Goal: Register for event/course: Register for event/course

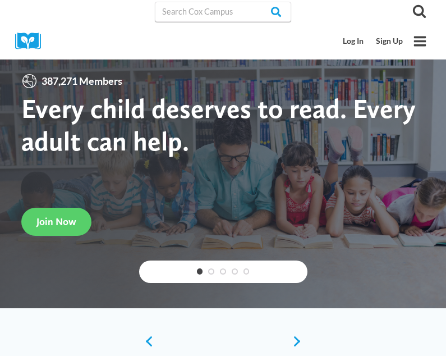
drag, startPoint x: 0, startPoint y: 0, endPoint x: 326, endPoint y: 4, distance: 326.5
click at [397, 43] on link "Sign Up" at bounding box center [389, 41] width 39 height 21
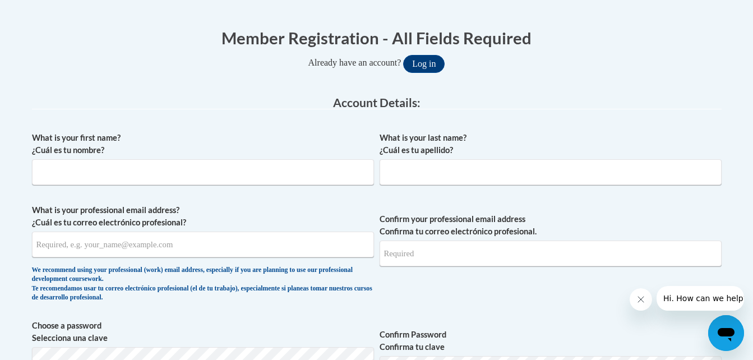
scroll to position [212, 0]
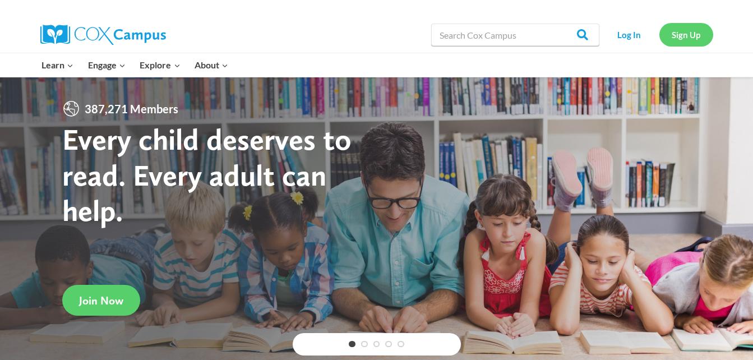
click at [690, 34] on link "Sign Up" at bounding box center [687, 34] width 54 height 23
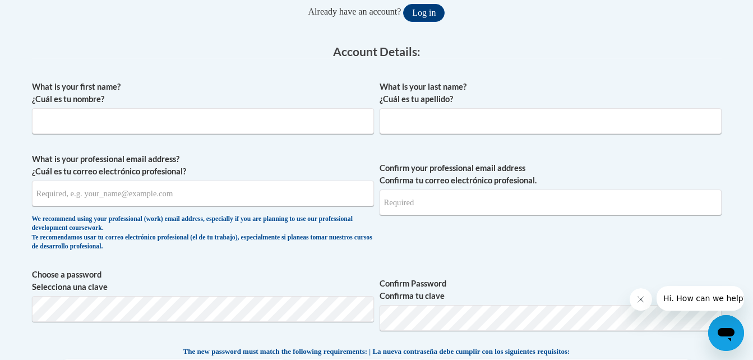
scroll to position [279, 0]
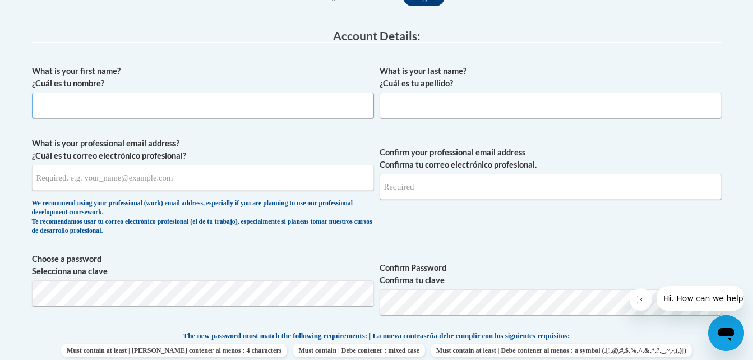
click at [138, 110] on input "What is your first name? ¿Cuál es tu nombre?" at bounding box center [203, 106] width 342 height 26
type input "Ifrah"
click at [416, 94] on input "What is your last name? ¿Cuál es tu apellido?" at bounding box center [551, 106] width 342 height 26
type input "Mohamud"
click at [319, 130] on div "What is your first name? ¿Cuál es tu nombre? Ifrah What is your last name? ¿Cuá…" at bounding box center [377, 315] width 690 height 512
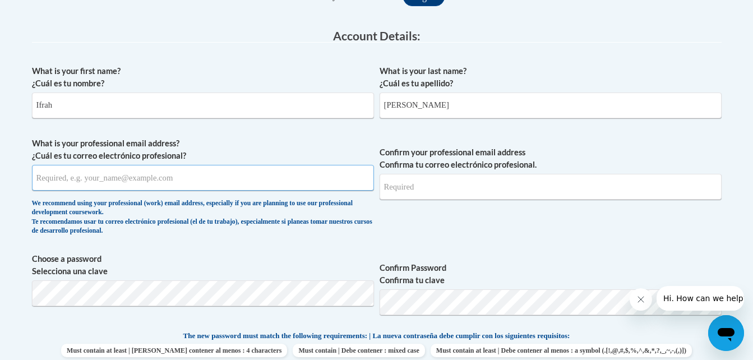
click at [164, 176] on input "What is your professional email address? ¿Cuál es tu correo electrónico profesi…" at bounding box center [203, 178] width 342 height 26
type input "[EMAIL_ADDRESS][DOMAIN_NAME]"
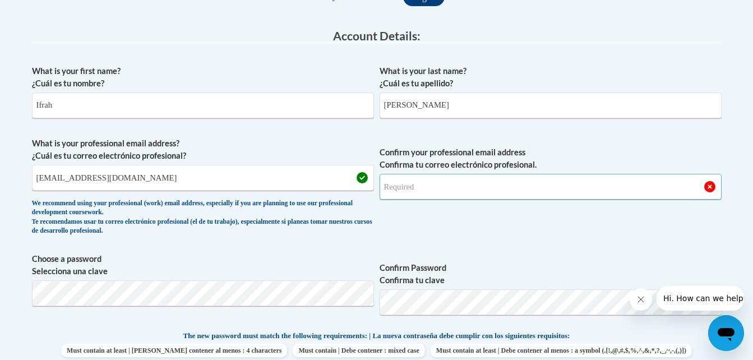
click at [430, 186] on input "Confirm your professional email address Confirma tu correo electrónico profesio…" at bounding box center [551, 187] width 342 height 26
type input "[EMAIL_ADDRESS][DOMAIN_NAME]"
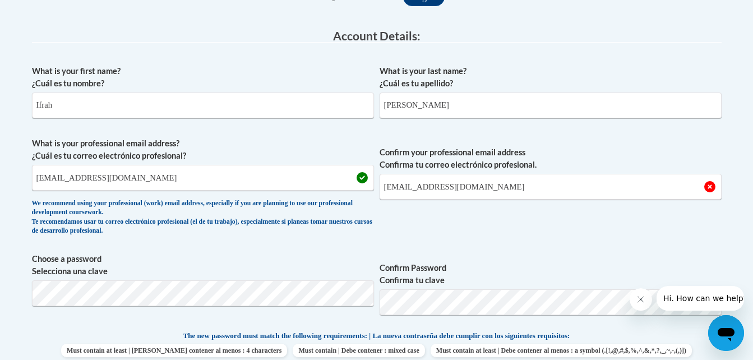
click at [484, 221] on span "Confirm your professional email address Confirma tu correo electrónico profesio…" at bounding box center [551, 189] width 342 height 104
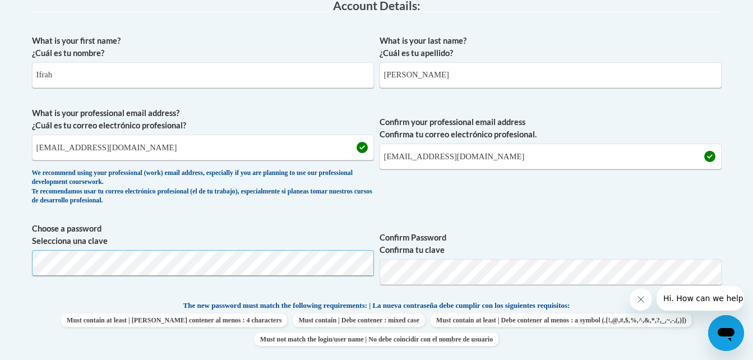
scroll to position [310, 0]
click at [631, 211] on div "What is your first name? ¿Cuál es tu nombre? Ifrah What is your last name? ¿Cuá…" at bounding box center [377, 285] width 690 height 512
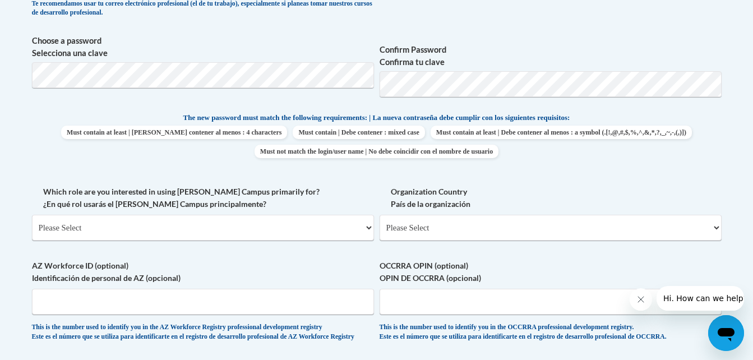
scroll to position [498, 0]
click at [158, 227] on select "Please Select College/University | Colegio/Universidad Community/Nonprofit Part…" at bounding box center [203, 227] width 342 height 26
select select "fbf2d438-af2f-41f8-98f1-81c410e29de3"
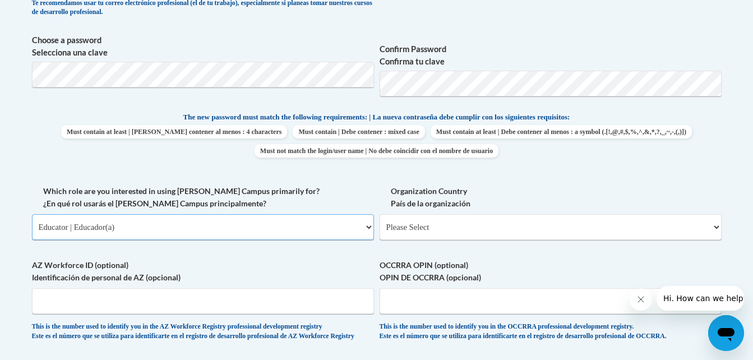
click at [32, 214] on select "Please Select College/University | Colegio/Universidad Community/Nonprofit Part…" at bounding box center [203, 227] width 342 height 26
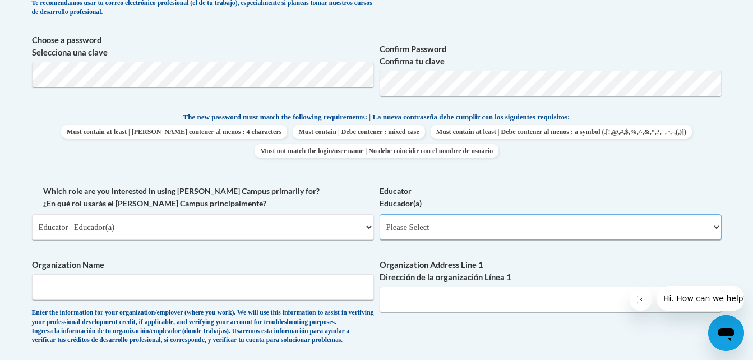
click at [420, 227] on select "Please Select Early Learning/Daycare Teacher/Family Home Care Provider | Maestr…" at bounding box center [551, 227] width 342 height 26
select select "5e2af403-4f2c-4e49-a02f-103e55d7b75b"
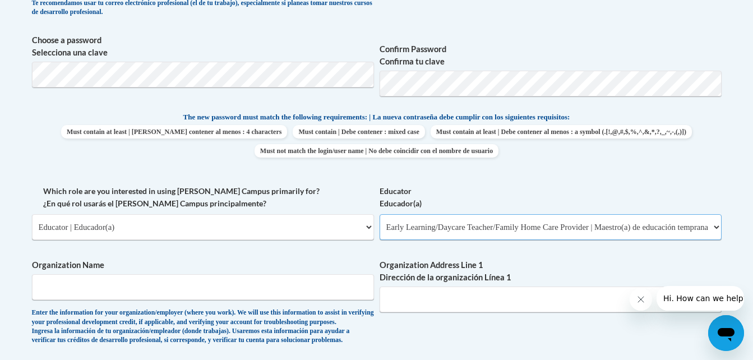
click at [380, 214] on select "Please Select Early Learning/Daycare Teacher/Family Home Care Provider | Maestr…" at bounding box center [551, 227] width 342 height 26
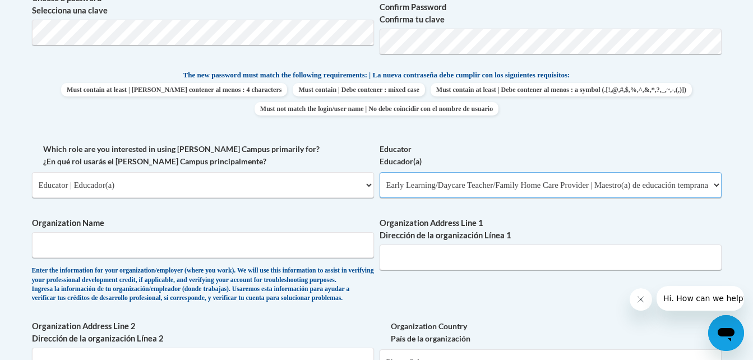
scroll to position [541, 0]
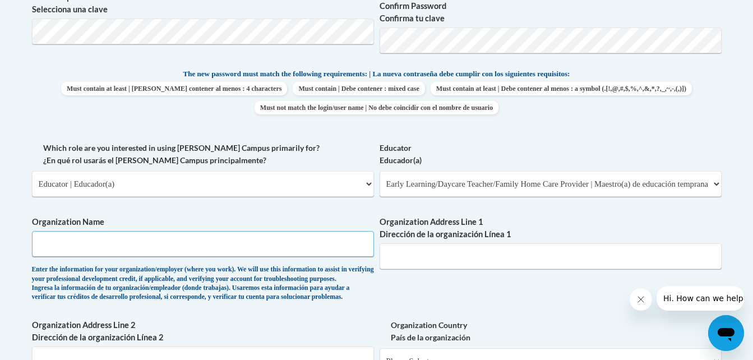
click at [254, 248] on input "Organization Name" at bounding box center [203, 244] width 342 height 26
drag, startPoint x: 254, startPoint y: 248, endPoint x: 240, endPoint y: 245, distance: 13.9
click at [240, 245] on input "Organization Name" at bounding box center [203, 244] width 342 height 26
type input "higher peaks learning"
type input "1380 Cleveland Ave"
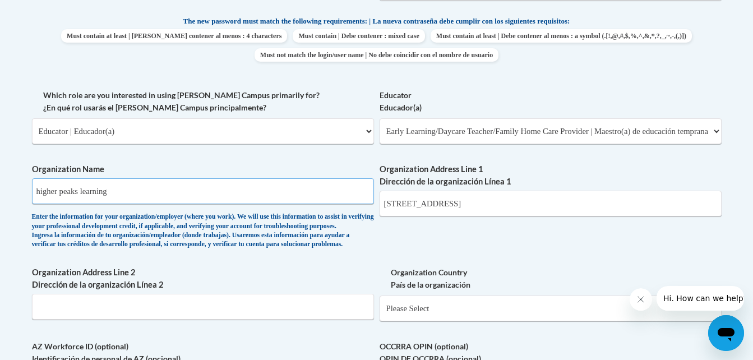
scroll to position [596, 0]
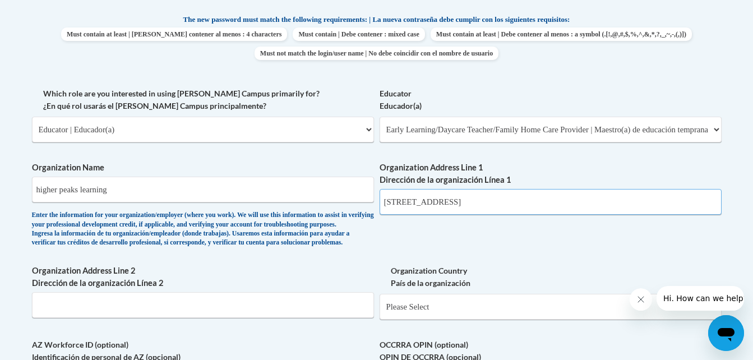
click at [399, 200] on input "1380 Cleveland Ave" at bounding box center [551, 202] width 342 height 26
click at [343, 277] on div "What is your first name? ¿Cuál es tu nombre? Ifrah What is your last name? ¿Cuá…" at bounding box center [377, 87] width 690 height 689
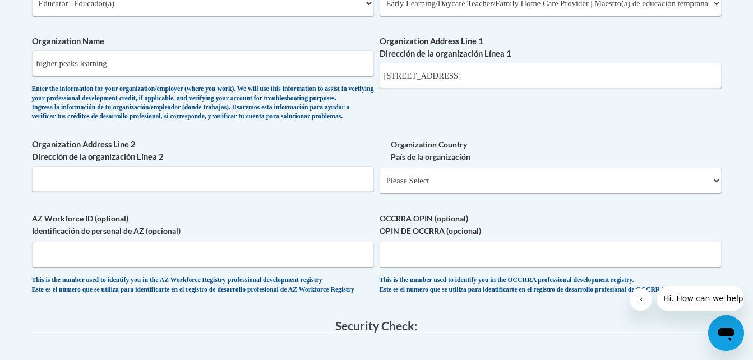
scroll to position [743, 0]
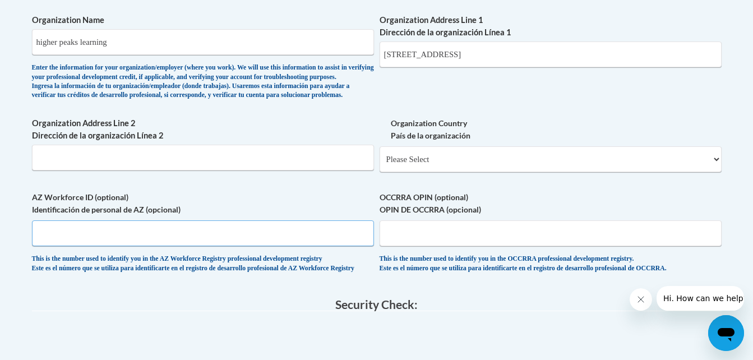
click at [201, 245] on input "AZ Workforce ID (optional) Identificación de personal de AZ (opcional)" at bounding box center [203, 233] width 342 height 26
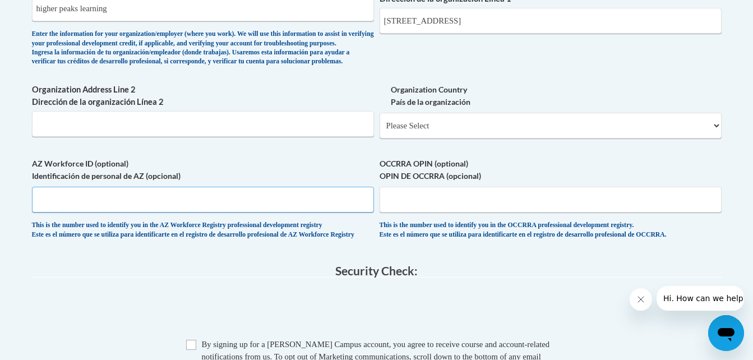
scroll to position [777, 0]
click at [407, 212] on input "OCCRRA OPIN (optional) OPIN DE OCCRRA (opcional)" at bounding box center [551, 199] width 342 height 26
type input "1147900"
click at [357, 239] on div "This is the number used to identify you in the AZ Workforce Registry profession…" at bounding box center [203, 229] width 342 height 19
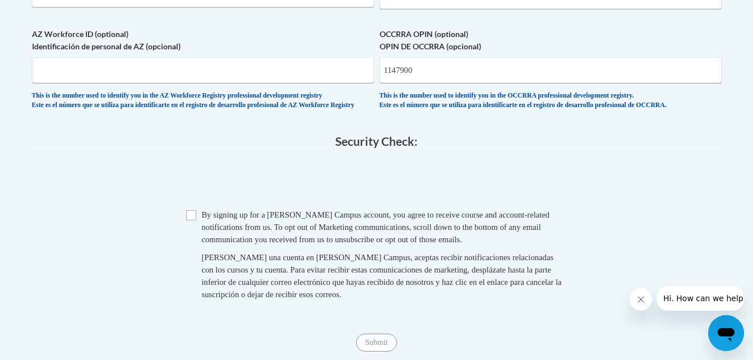
scroll to position [907, 0]
click at [192, 220] on input "Checkbox" at bounding box center [191, 215] width 10 height 10
checkbox input "true"
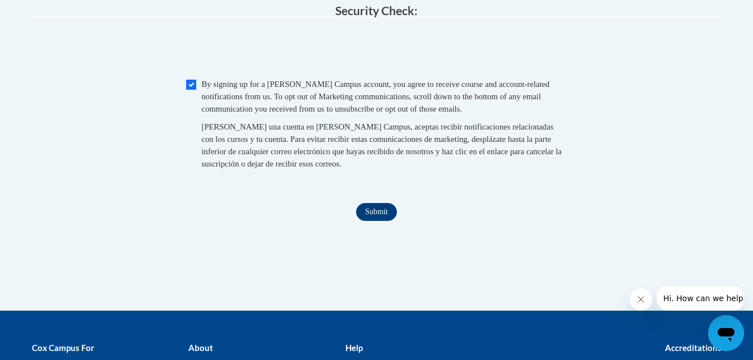
scroll to position [1113, 0]
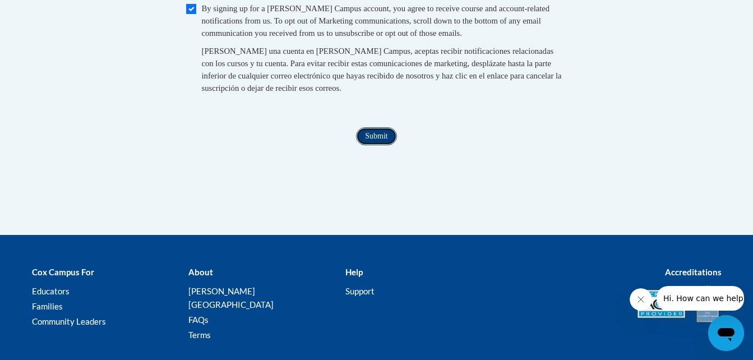
click at [378, 145] on input "Submit" at bounding box center [376, 136] width 40 height 18
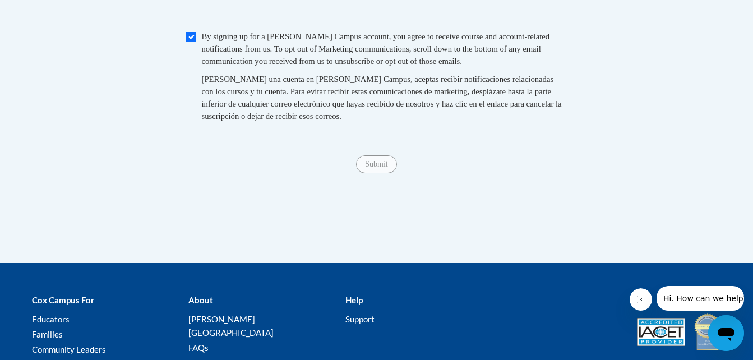
scroll to position [1063, 0]
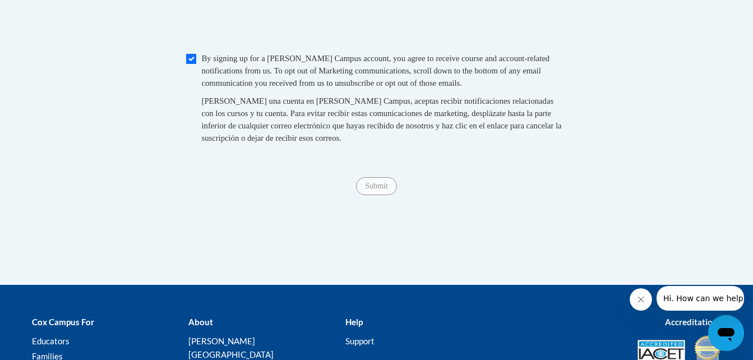
click at [259, 144] on div "[PERSON_NAME] una cuenta en [PERSON_NAME] Campus, aceptas recibir notificacione…" at bounding box center [385, 119] width 366 height 49
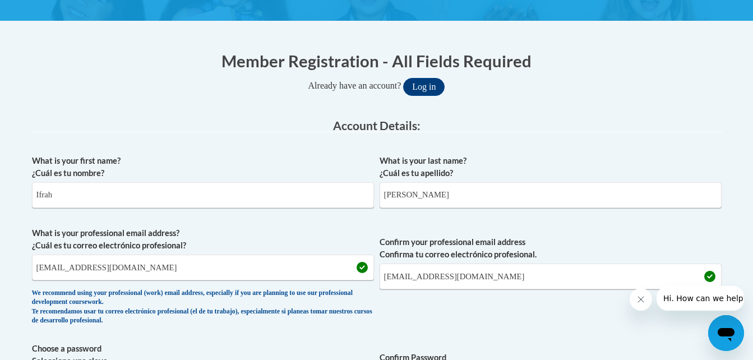
scroll to position [190, 0]
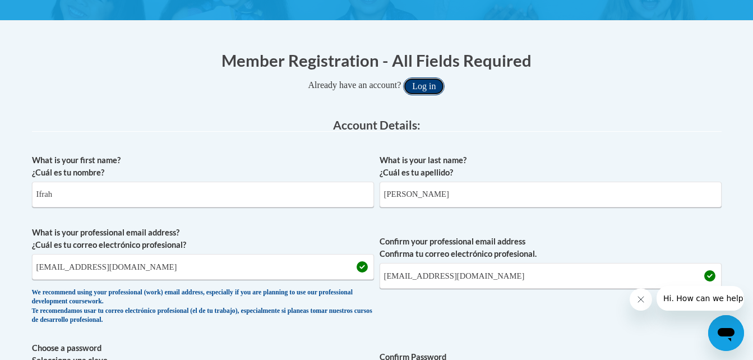
click at [432, 83] on button "Log in" at bounding box center [424, 86] width 42 height 18
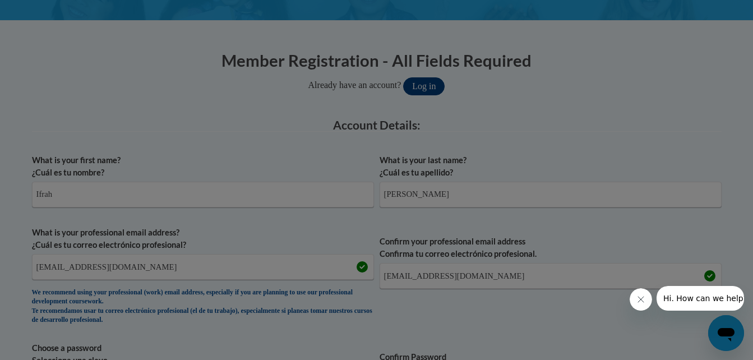
scroll to position [574, 0]
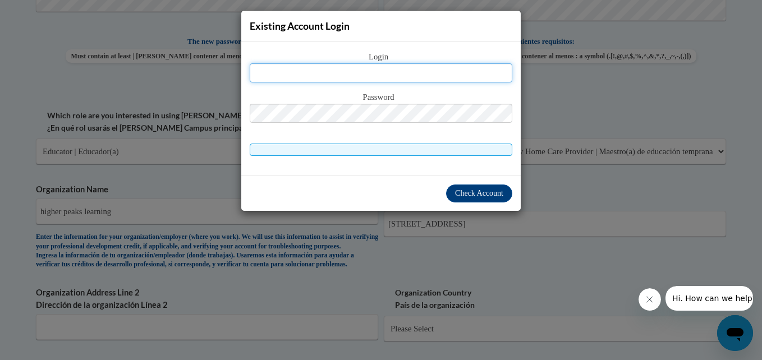
click at [397, 77] on input "text" at bounding box center [381, 72] width 262 height 19
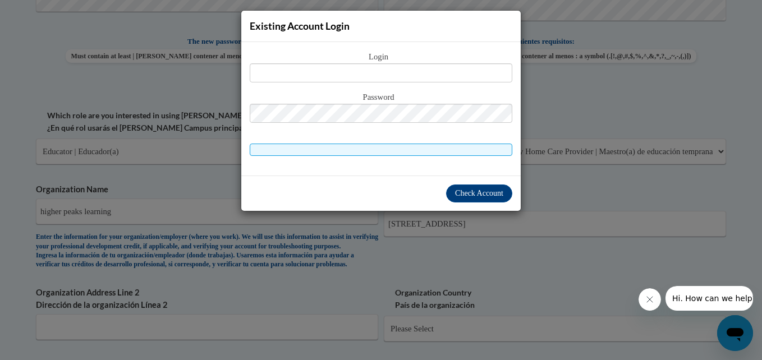
click at [546, 174] on div "Existing Account Login Login Password" at bounding box center [381, 180] width 762 height 360
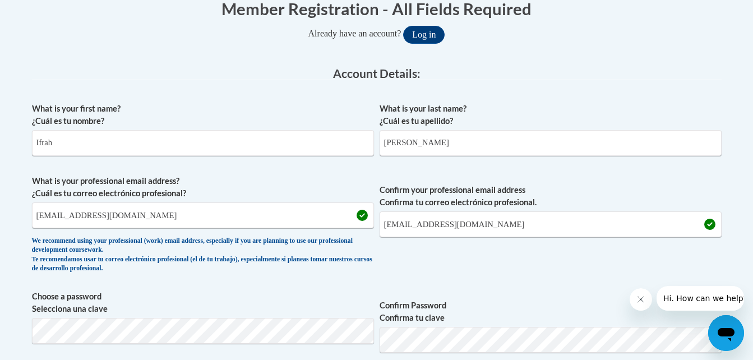
scroll to position [0, 0]
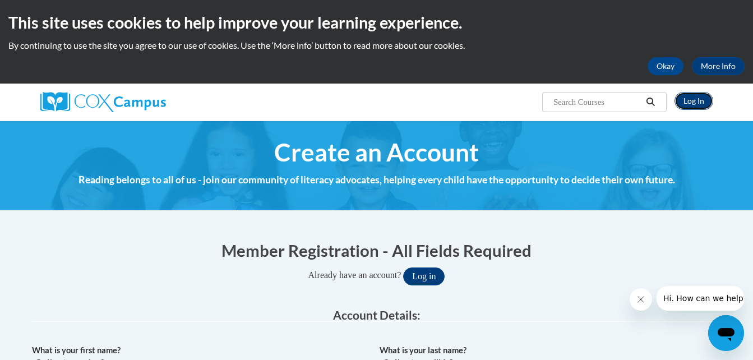
click at [695, 95] on link "Log In" at bounding box center [694, 101] width 39 height 18
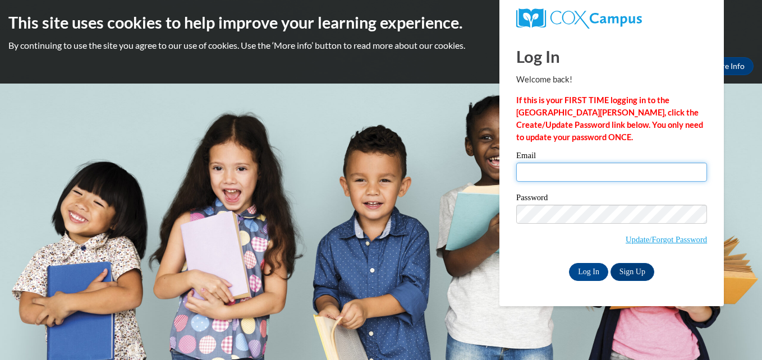
click at [550, 177] on input "Email" at bounding box center [611, 172] width 191 height 19
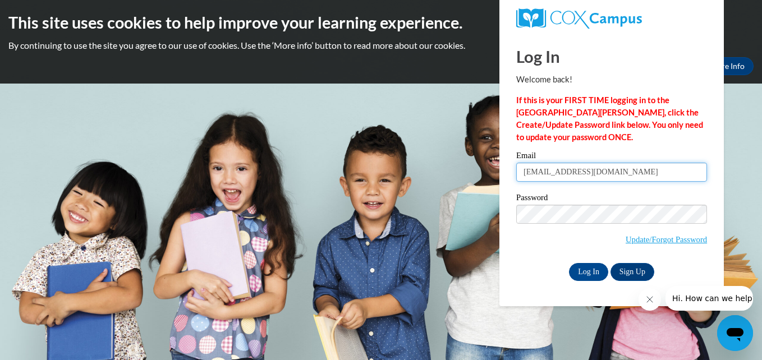
type input "[EMAIL_ADDRESS][DOMAIN_NAME]"
click at [517, 251] on div "Password Update/Forgot Password" at bounding box center [611, 226] width 191 height 66
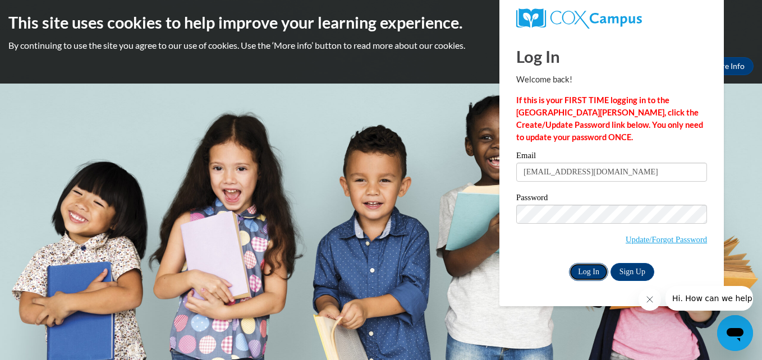
click at [584, 269] on input "Log In" at bounding box center [588, 272] width 39 height 18
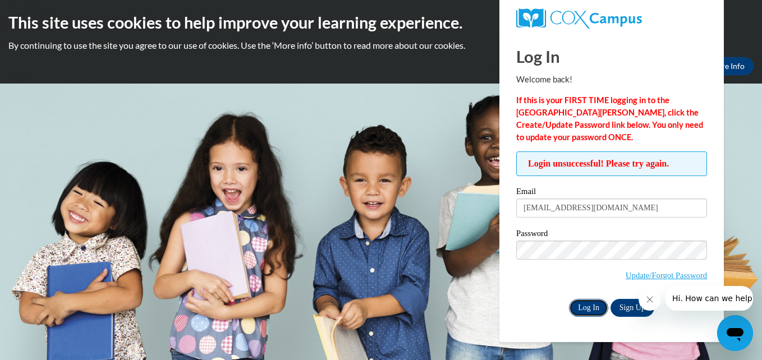
click at [584, 305] on input "Log In" at bounding box center [588, 308] width 39 height 18
click at [581, 228] on div "Email [EMAIL_ADDRESS][DOMAIN_NAME] Password Update/Forgot Password Log In Sign …" at bounding box center [611, 251] width 191 height 129
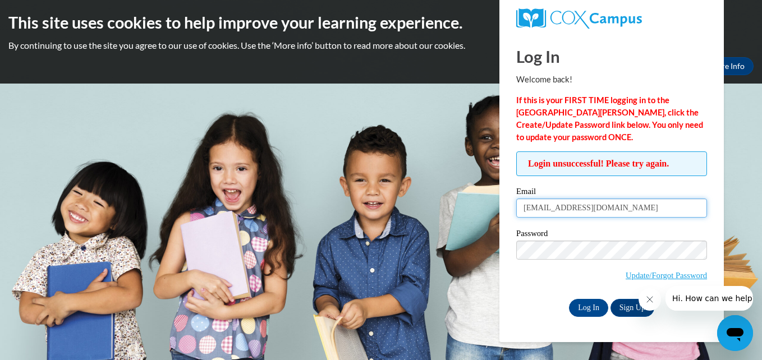
click at [524, 210] on input "[EMAIL_ADDRESS][DOMAIN_NAME]" at bounding box center [611, 208] width 191 height 19
type input "Ifrah2059@gmail.com"
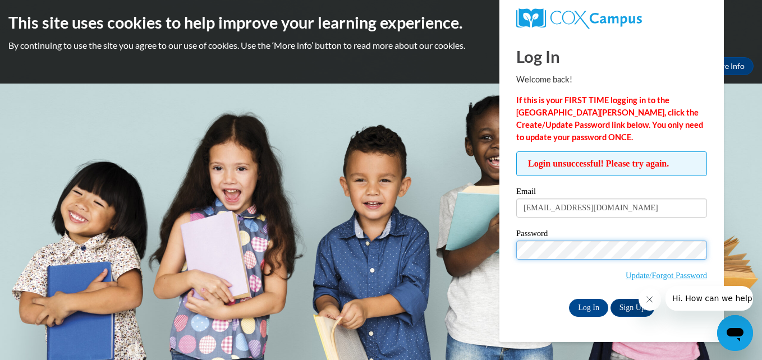
click at [569, 299] on input "Log In" at bounding box center [588, 308] width 39 height 18
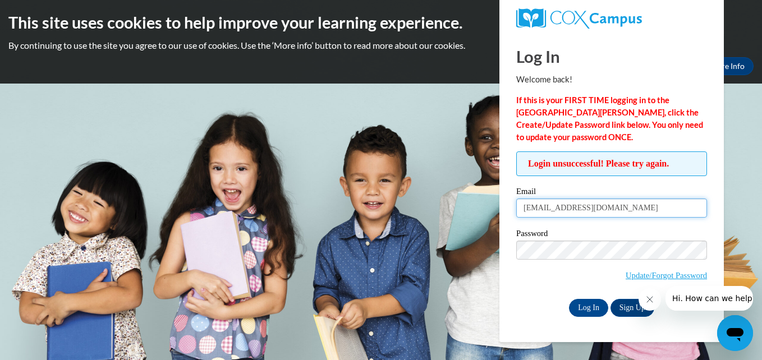
click at [528, 210] on input "Ifrah2059@gmail.com" at bounding box center [611, 208] width 191 height 19
type input "[EMAIL_ADDRESS][DOMAIN_NAME]"
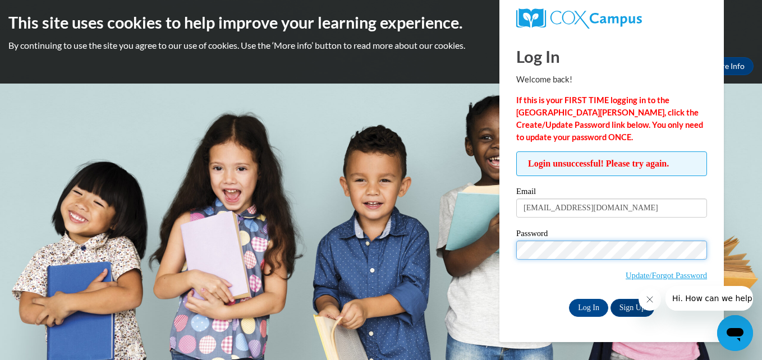
click at [569, 299] on input "Log In" at bounding box center [588, 308] width 39 height 18
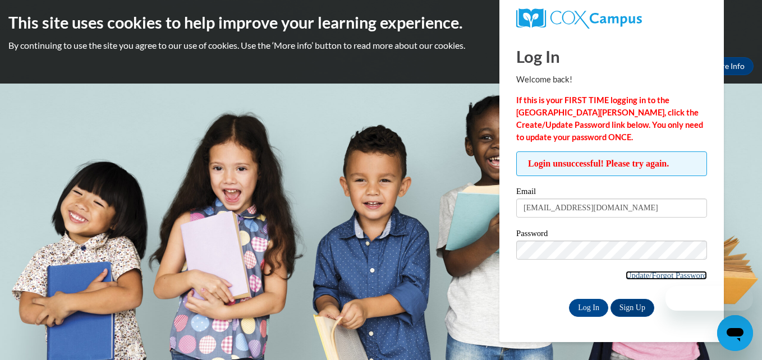
click at [631, 274] on link "Update/Forgot Password" at bounding box center [665, 275] width 81 height 9
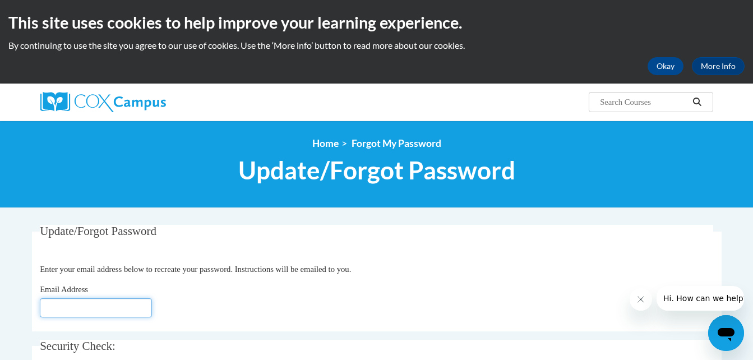
click at [127, 315] on input "Email Address" at bounding box center [96, 307] width 112 height 19
type input "[EMAIL_ADDRESS][DOMAIN_NAME]"
click at [220, 317] on div "Email Address [EMAIL_ADDRESS][DOMAIN_NAME]" at bounding box center [377, 300] width 674 height 34
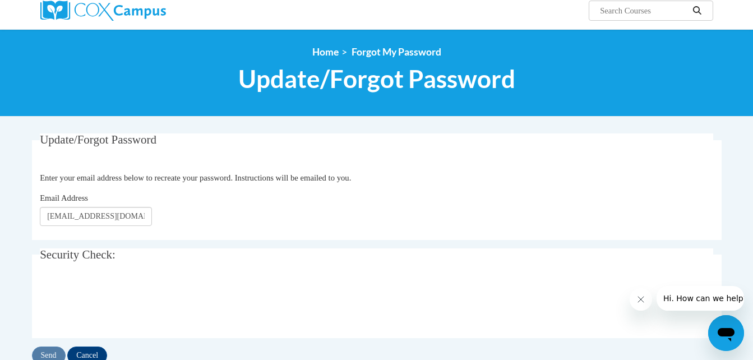
scroll to position [112, 0]
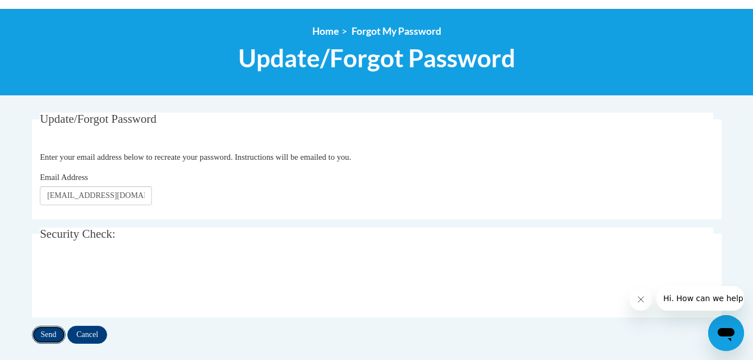
click at [62, 333] on input "Send" at bounding box center [49, 335] width 34 height 18
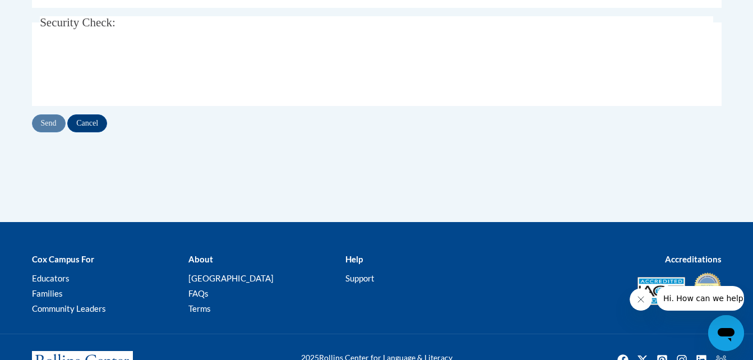
scroll to position [400, 0]
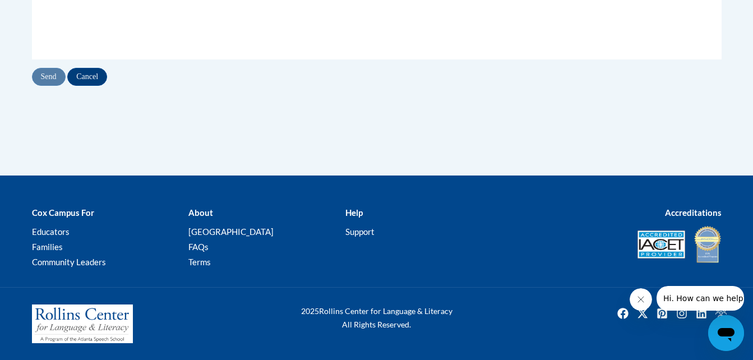
click at [195, 141] on div "Update/Forgot Password Please enter your email address If you have a valid acco…" at bounding box center [377, -1] width 707 height 351
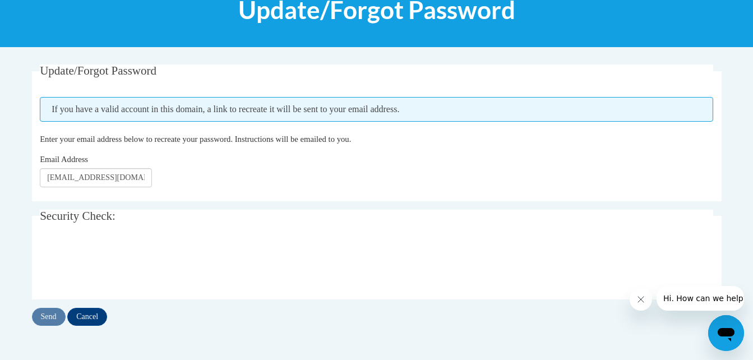
scroll to position [179, 0]
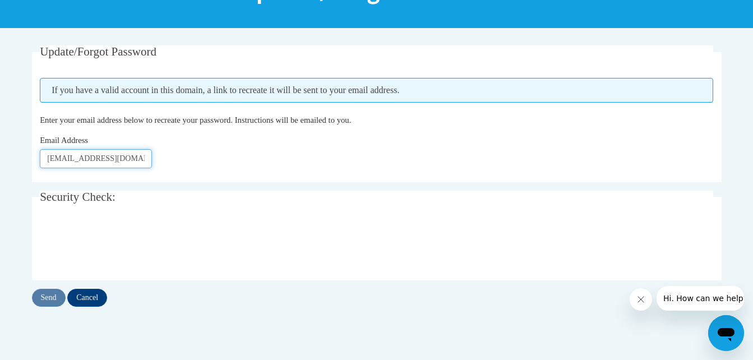
click at [51, 157] on input "[EMAIL_ADDRESS][DOMAIN_NAME]" at bounding box center [96, 158] width 112 height 19
click at [142, 159] on input "[EMAIL_ADDRESS][DOMAIN_NAME]" at bounding box center [96, 158] width 112 height 19
click at [45, 161] on input "[EMAIL_ADDRESS][DOMAIN_NAME]" at bounding box center [96, 158] width 112 height 19
click at [45, 297] on input "Send" at bounding box center [49, 298] width 34 height 18
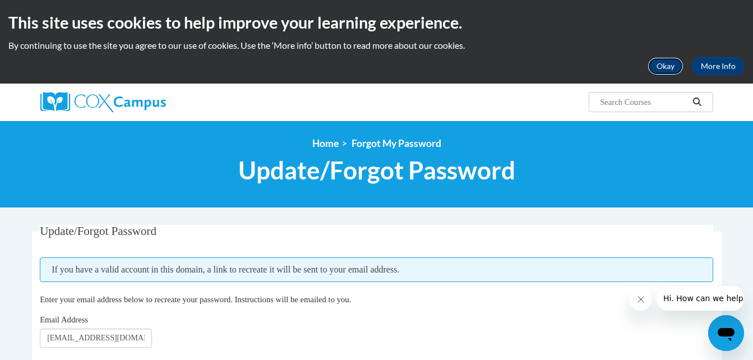
click at [676, 66] on button "Okay" at bounding box center [666, 66] width 36 height 18
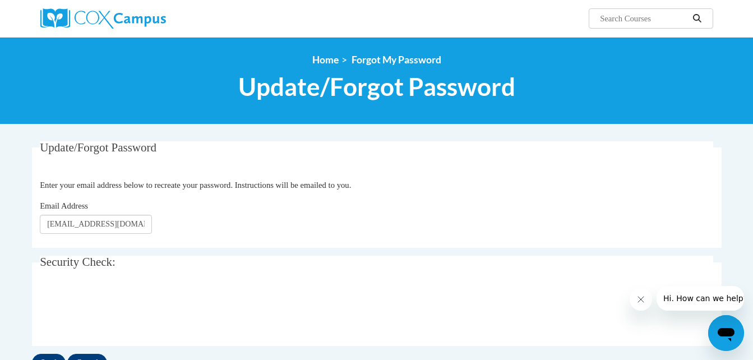
click at [617, 16] on input "Search..." at bounding box center [644, 18] width 90 height 13
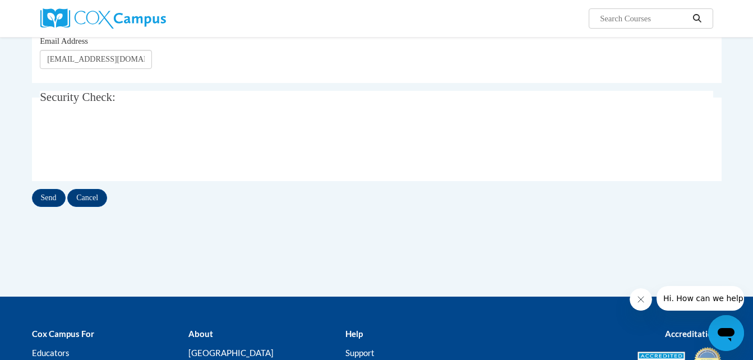
scroll to position [169, 0]
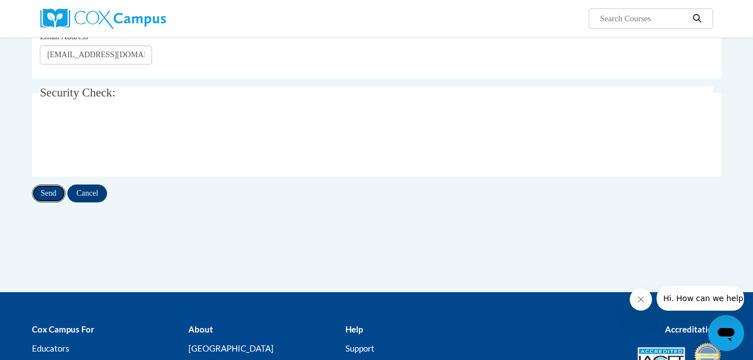
click at [41, 190] on input "Send" at bounding box center [49, 194] width 34 height 18
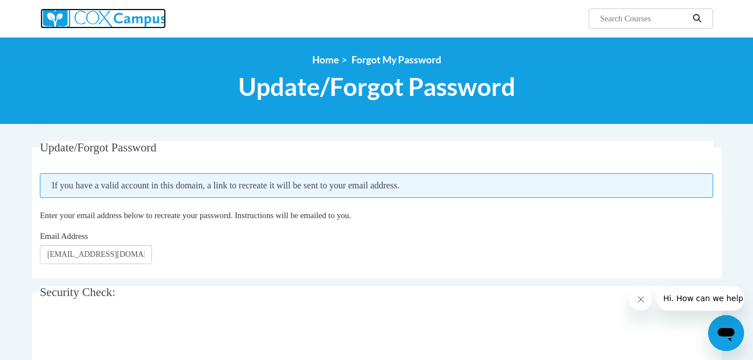
click at [100, 15] on img at bounding box center [103, 18] width 126 height 20
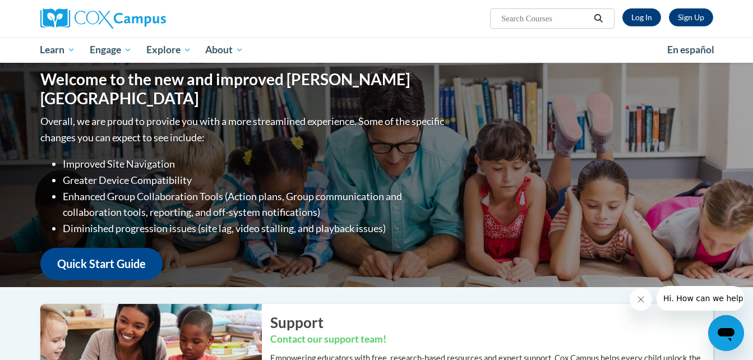
click at [366, 21] on div "Sign Up Log In Search Search..." at bounding box center [492, 14] width 460 height 29
click at [697, 18] on link "Sign Up" at bounding box center [691, 17] width 44 height 18
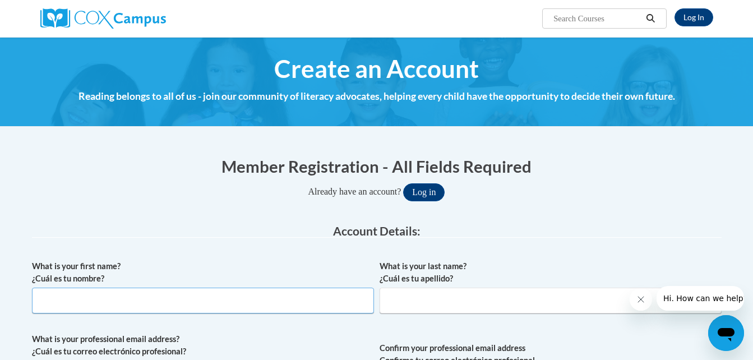
click at [244, 291] on input "What is your first name? ¿Cuál es tu nombre?" at bounding box center [203, 301] width 342 height 26
drag, startPoint x: 170, startPoint y: 315, endPoint x: 179, endPoint y: 301, distance: 17.4
click at [179, 301] on div "What is your first name? ¿Cuál es tu nombre? ifrah" at bounding box center [203, 291] width 342 height 62
click at [179, 301] on input "ifrah" at bounding box center [203, 301] width 342 height 26
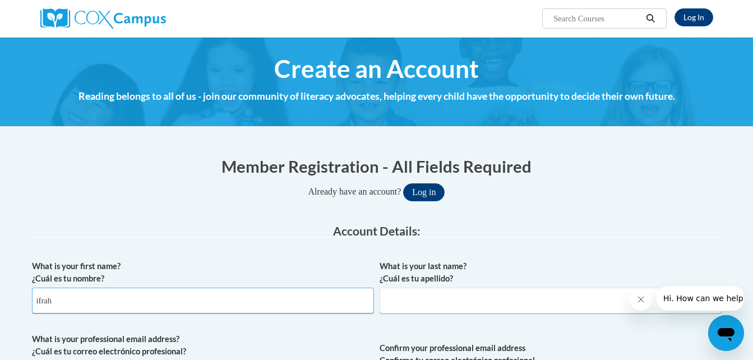
click at [179, 301] on input "ifrah" at bounding box center [203, 301] width 342 height 26
type input "Ifrah"
type input "<"
type input "Mohamud"
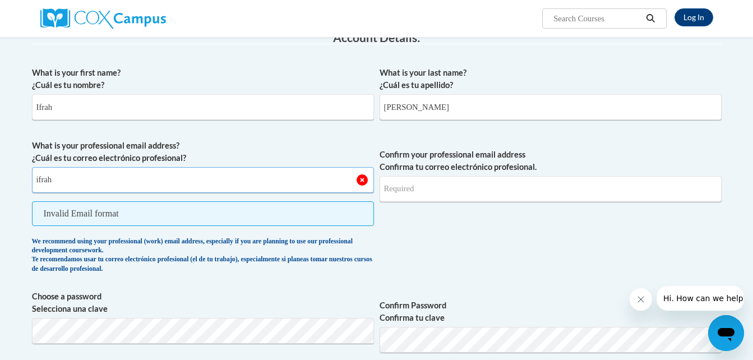
type input "ifrah2059@gmail.com"
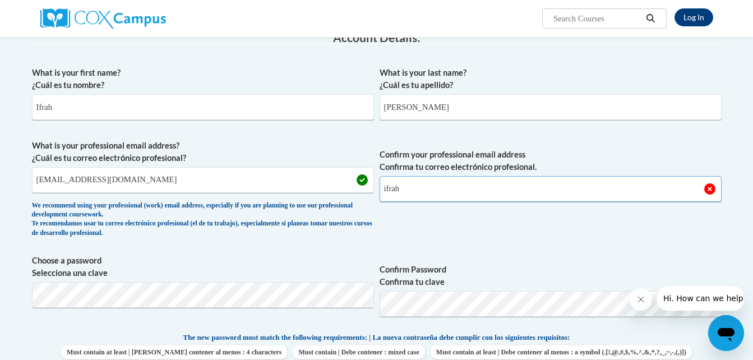
type input "ifrah2059@gmail.com"
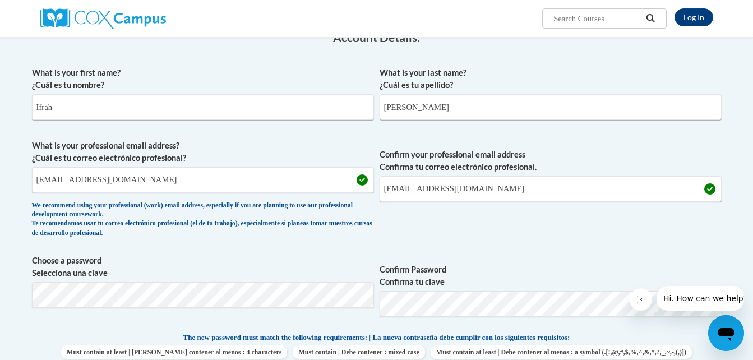
click at [279, 231] on div "We recommend using your professional (work) email address, especially if you ar…" at bounding box center [203, 219] width 342 height 37
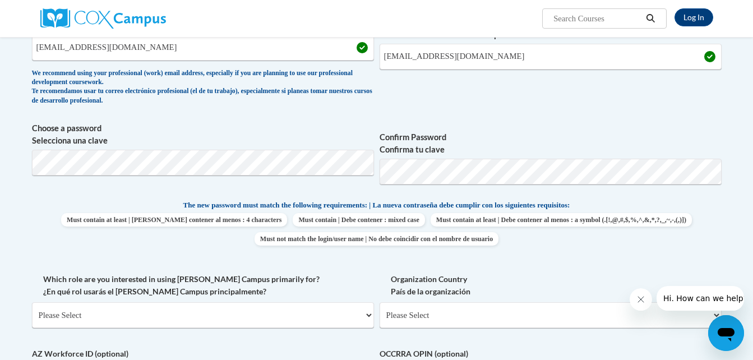
scroll to position [328, 0]
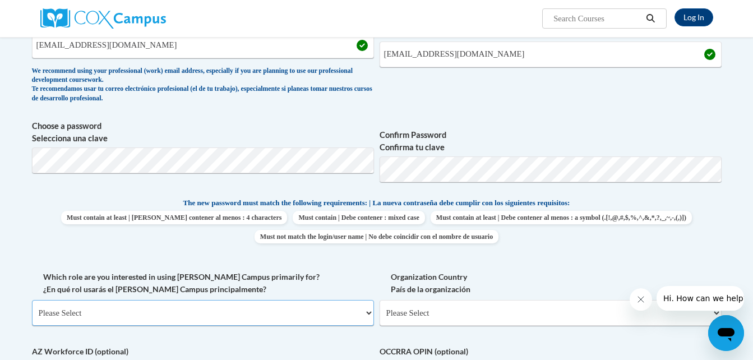
click at [237, 302] on select "Please Select College/University | Colegio/Universidad Community/Nonprofit Part…" at bounding box center [203, 313] width 342 height 26
select select "fbf2d438-af2f-41f8-98f1-81c410e29de3"
click at [32, 300] on select "Please Select College/University | Colegio/Universidad Community/Nonprofit Part…" at bounding box center [203, 313] width 342 height 26
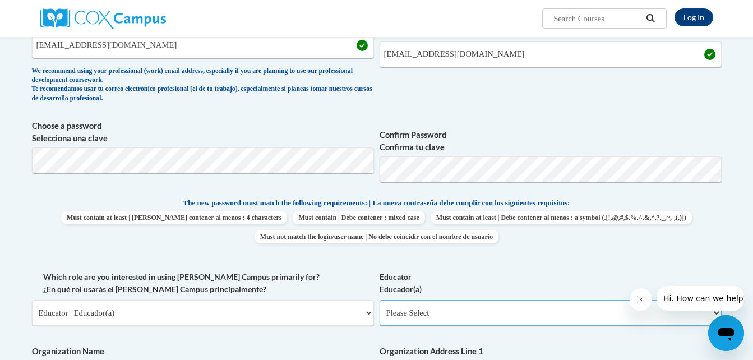
click at [444, 314] on select "Please Select Early Learning/Daycare Teacher/Family Home Care Provider | Maestr…" at bounding box center [551, 313] width 342 height 26
select select "5e2af403-4f2c-4e49-a02f-103e55d7b75b"
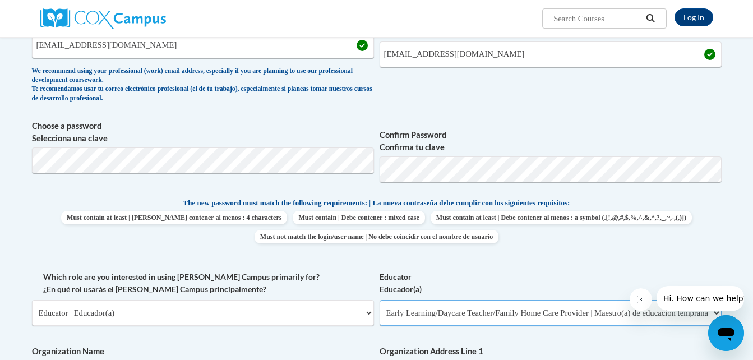
click at [380, 300] on select "Please Select Early Learning/Daycare Teacher/Family Home Care Provider | Maestr…" at bounding box center [551, 313] width 342 height 26
click at [298, 267] on div "What is your first name? ¿Cuál es tu nombre? Ifrah What is your last name? ¿Cuá…" at bounding box center [377, 271] width 690 height 689
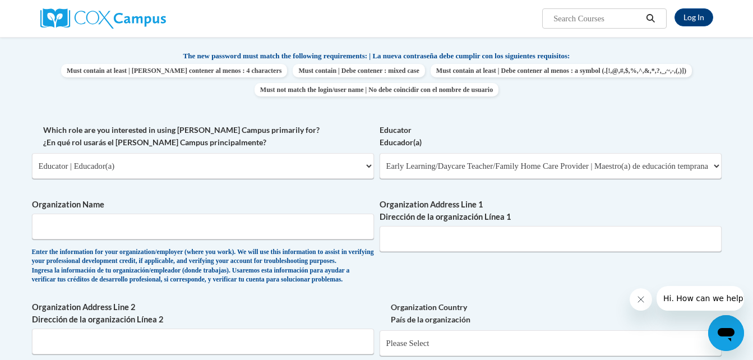
scroll to position [485, 0]
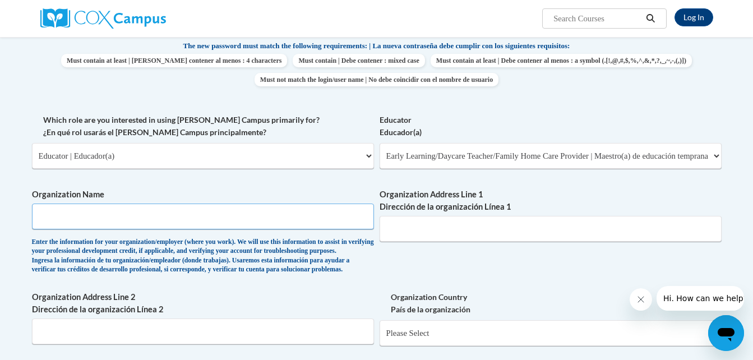
click at [274, 213] on input "Organization Name" at bounding box center [203, 217] width 342 height 26
type input "I"
type input "higher peaks learning"
type input "1380 Cleveland Ave"
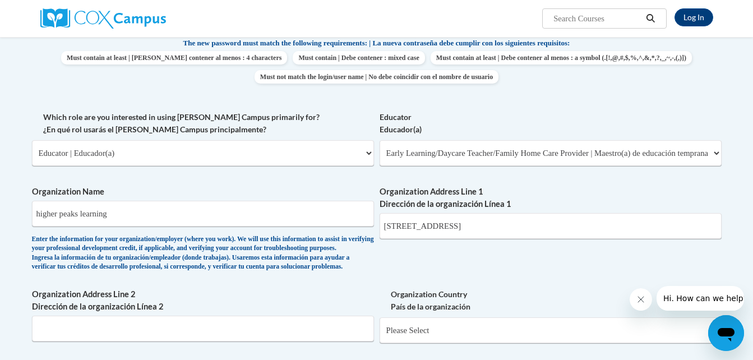
click at [283, 265] on div "Enter the information for your organization/employer (where you work). We will …" at bounding box center [203, 253] width 342 height 37
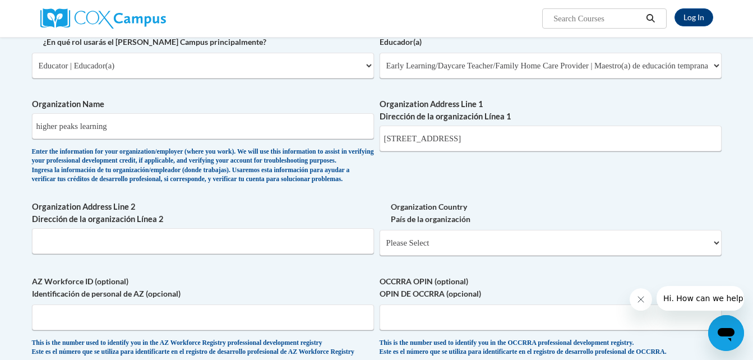
scroll to position [578, 0]
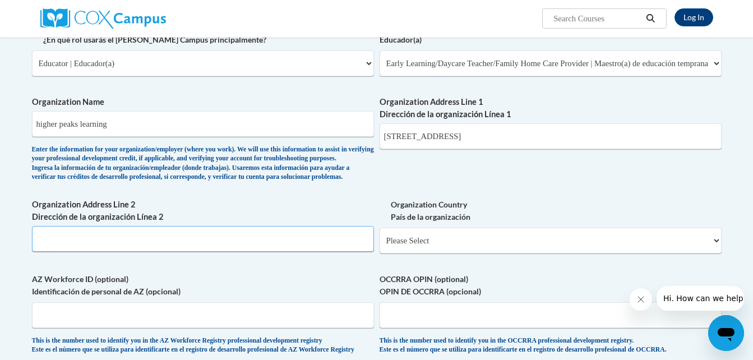
drag, startPoint x: 273, startPoint y: 265, endPoint x: 279, endPoint y: 265, distance: 5.6
click at [279, 252] on input "Organization Address Line 2 Dirección de la organización Línea 2" at bounding box center [203, 239] width 342 height 26
click at [422, 254] on select "Please Select United States | Estados Unidos Outside of the United States | Fue…" at bounding box center [551, 241] width 342 height 26
select select "ad49bcad-a171-4b2e-b99c-48b446064914"
click at [380, 246] on select "Please Select United States | Estados Unidos Outside of the United States | Fue…" at bounding box center [551, 241] width 342 height 26
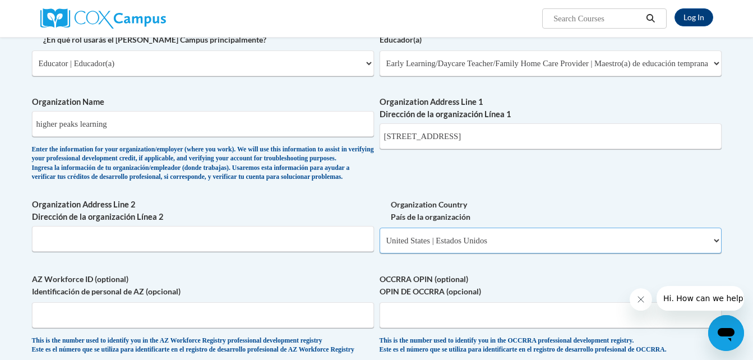
select select
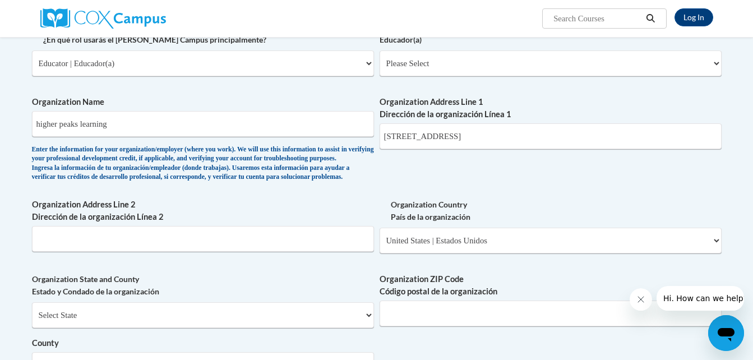
click at [185, 287] on div "What is your first name? ¿Cuál es tu nombre? Ifrah What is your last name? ¿Cuá…" at bounding box center [377, 83] width 690 height 813
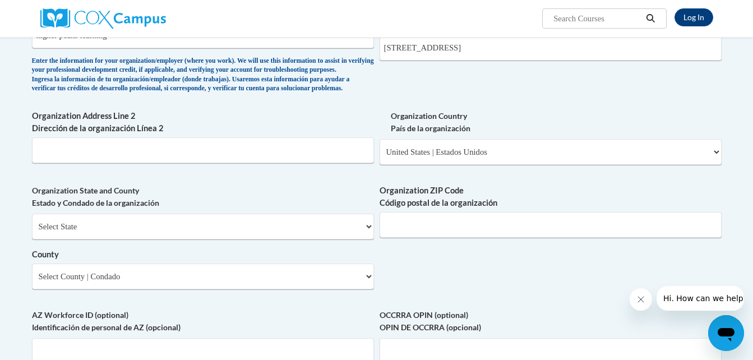
scroll to position [667, 0]
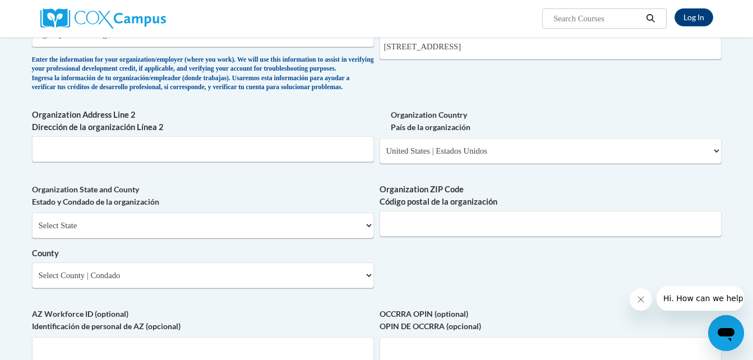
click at [210, 171] on div "Organization Address Line 2 Dirección de la organización Línea 2" at bounding box center [203, 140] width 342 height 62
click at [222, 238] on select "Select State Alabama Alaska Arizona Arkansas California Colorado Connecticut De…" at bounding box center [203, 226] width 342 height 26
select select "Ohio"
click at [32, 231] on select "Select State Alabama Alaska Arizona Arkansas California Colorado Connecticut De…" at bounding box center [203, 226] width 342 height 26
click at [435, 237] on input "Organization ZIP Code Código postal de la organización" at bounding box center [551, 224] width 342 height 26
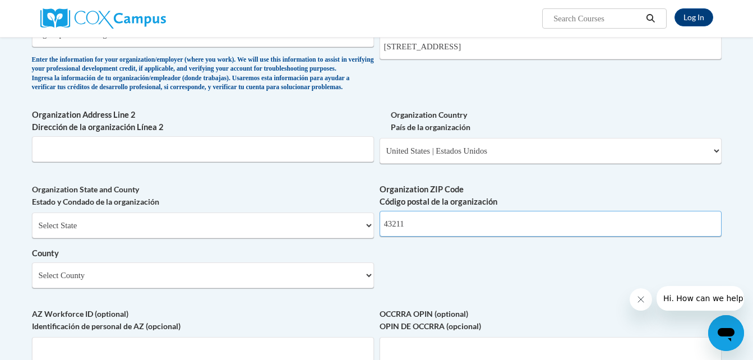
type input "43211"
click at [343, 288] on select "Select County Adams Allen Ashland Ashtabula Athens Auglaize Belmont Brown Butle…" at bounding box center [203, 275] width 342 height 26
select select "Franklin"
click at [32, 280] on select "Select County Adams Allen Ashland Ashtabula Athens Auglaize Belmont Brown Butle…" at bounding box center [203, 275] width 342 height 26
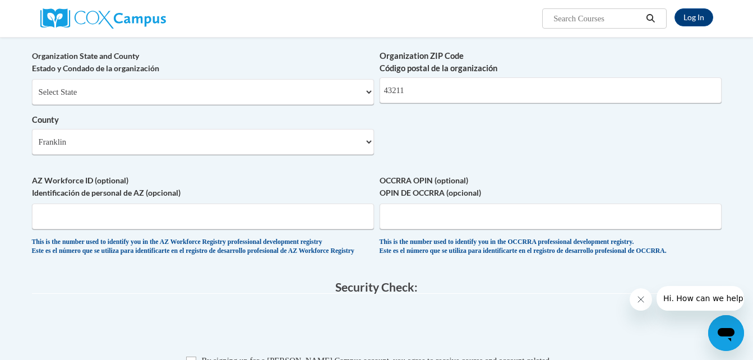
scroll to position [847, 0]
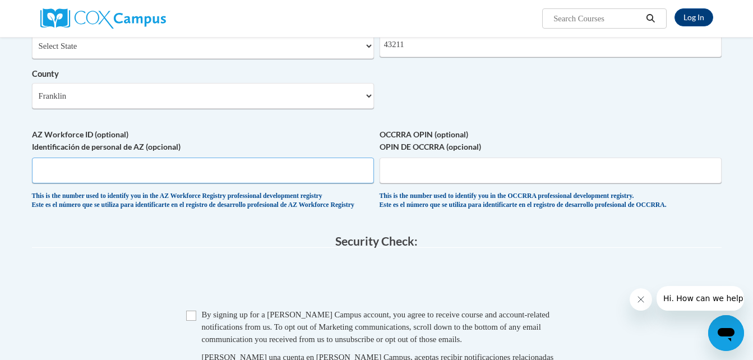
click at [284, 181] on input "AZ Workforce ID (optional) Identificación de personal de AZ (opcional)" at bounding box center [203, 171] width 342 height 26
click at [418, 183] on input "OCCRRA OPIN (optional) OPIN DE OCCRRA (opcional)" at bounding box center [551, 171] width 342 height 26
type input "11471900"
click at [192, 321] on input "Checkbox" at bounding box center [191, 316] width 10 height 10
checkbox input "true"
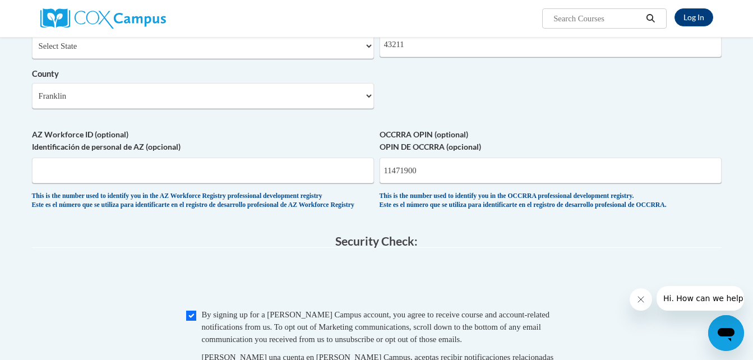
click at [298, 280] on fieldset "Security Check: Enter the security code + = TextBox Checkbox" at bounding box center [377, 330] width 690 height 191
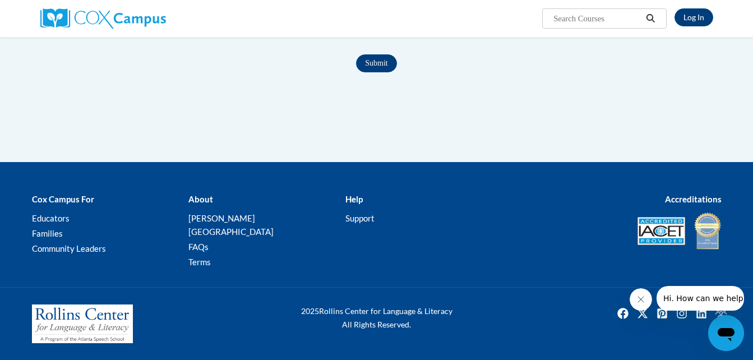
scroll to position [1241, 0]
click at [391, 72] on input "Submit" at bounding box center [376, 63] width 40 height 18
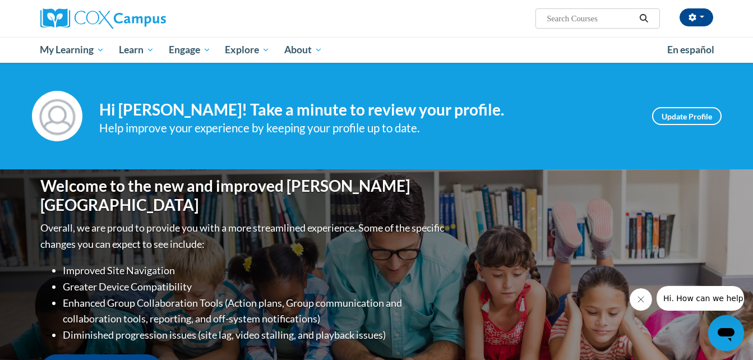
click at [275, 153] on div "Your profile Hi [PERSON_NAME]! Take a minute to review your profile. Help impro…" at bounding box center [376, 116] width 753 height 107
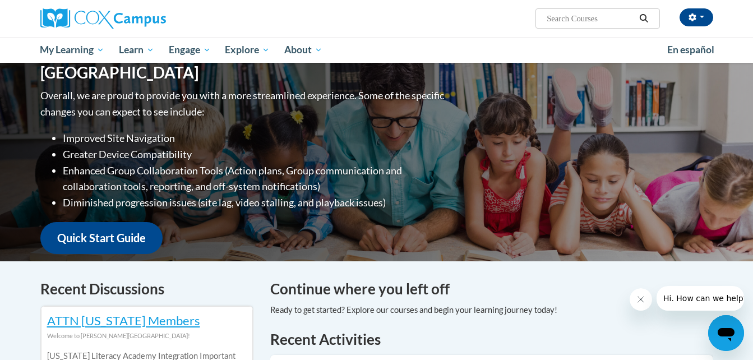
scroll to position [135, 0]
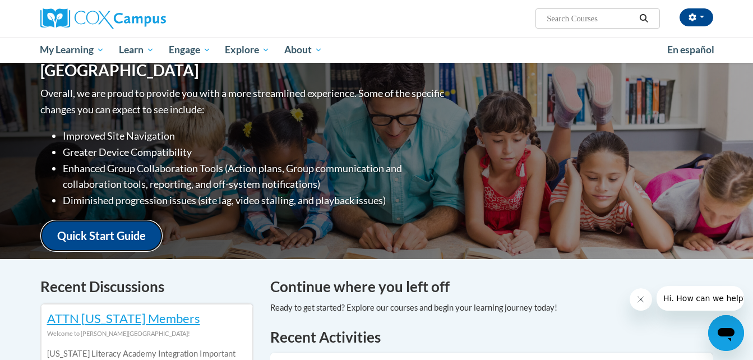
click at [96, 231] on link "Quick Start Guide" at bounding box center [101, 236] width 122 height 32
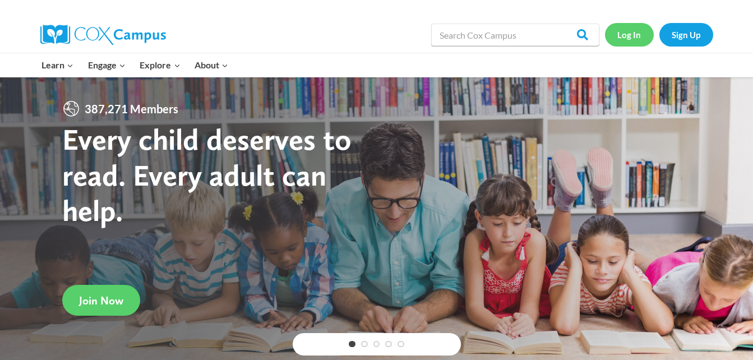
click at [630, 38] on link "Log In" at bounding box center [629, 34] width 49 height 23
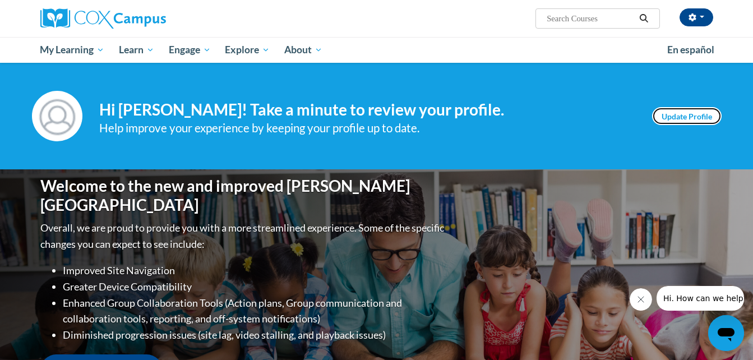
click at [701, 119] on link "Update Profile" at bounding box center [687, 116] width 70 height 18
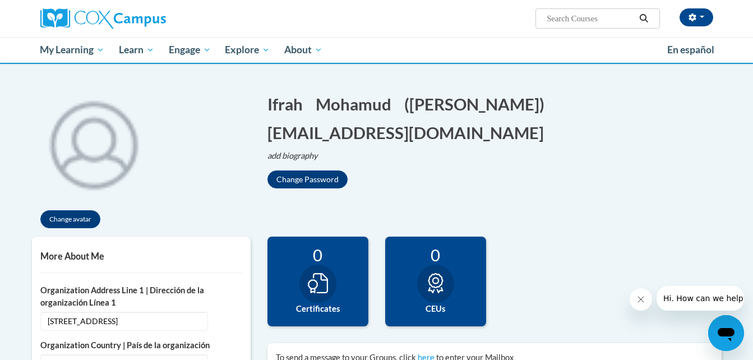
scroll to position [20, 0]
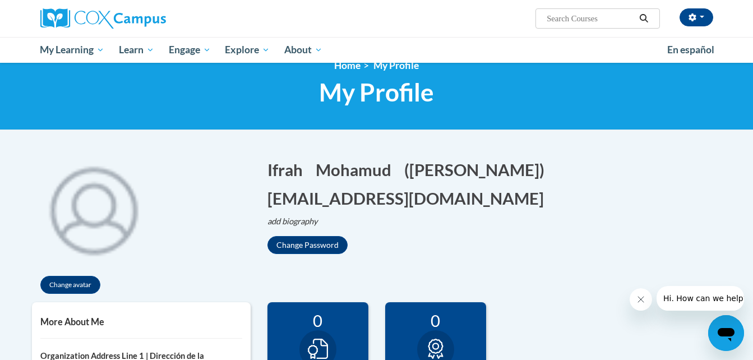
click at [572, 18] on input "Search..." at bounding box center [591, 18] width 90 height 13
type input "1"
type input "136681"
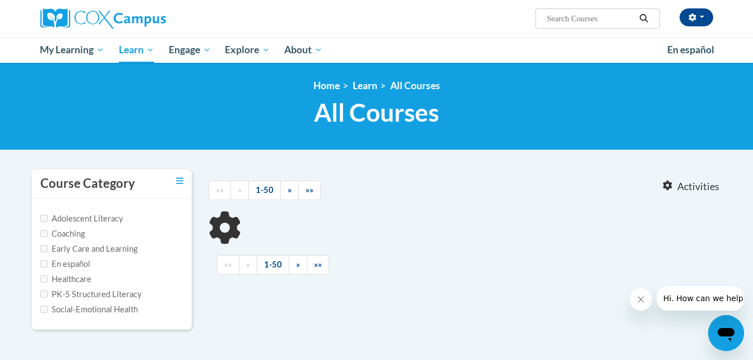
type input "136681"
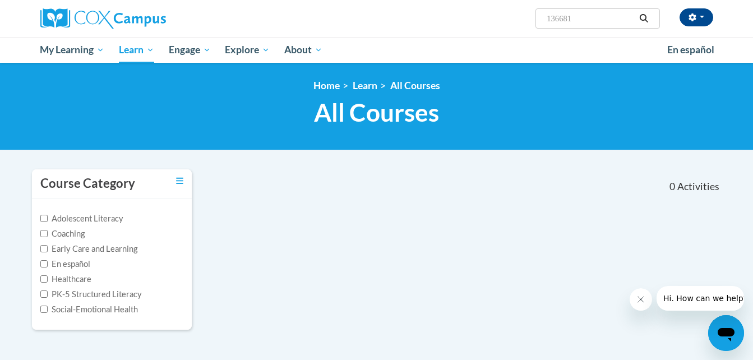
click at [743, 76] on div "<en>Home</en><fr>Accueil</fr><de>Zuhause</de><it>Casa</it><es>Casa</es><pt>Casa…" at bounding box center [376, 106] width 753 height 87
click at [97, 246] on label "Early Care and Learning" at bounding box center [88, 249] width 97 height 12
click at [48, 246] on input "Early Care and Learning" at bounding box center [43, 248] width 7 height 7
checkbox input "true"
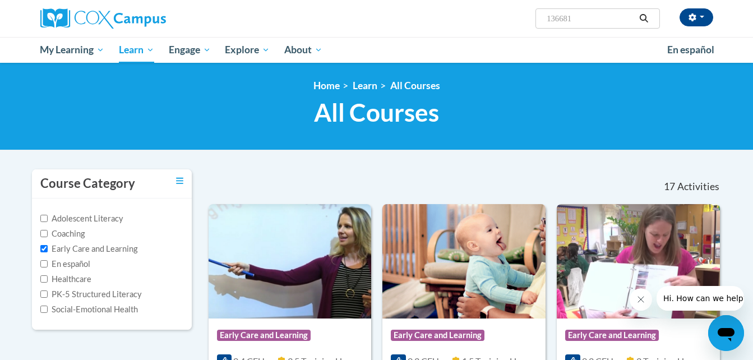
click at [586, 19] on input "136681" at bounding box center [591, 18] width 90 height 13
type input "136679"
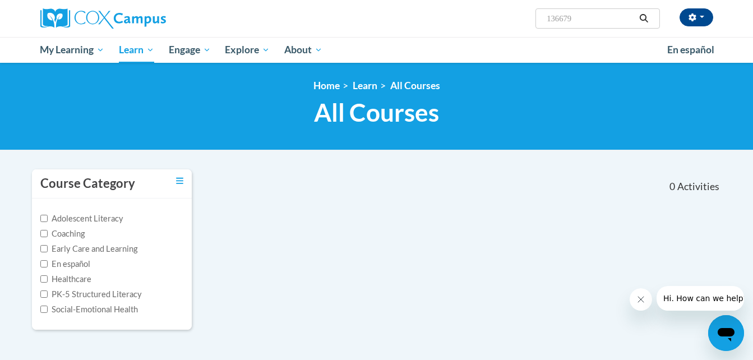
click at [583, 20] on input "136679" at bounding box center [591, 18] width 90 height 13
type input "136681"
click at [583, 20] on input "136681" at bounding box center [591, 18] width 90 height 13
drag, startPoint x: 0, startPoint y: 0, endPoint x: 583, endPoint y: 20, distance: 583.1
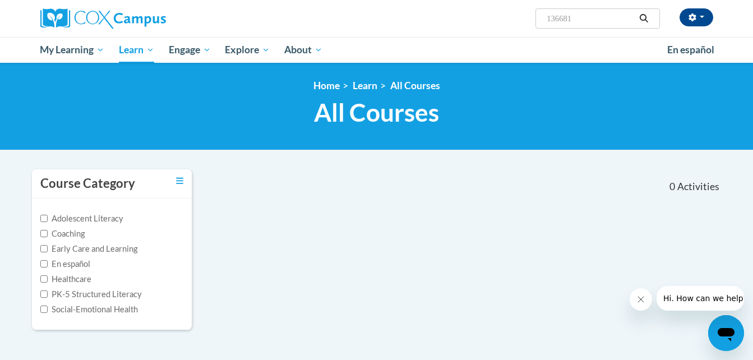
click at [583, 20] on input "136681" at bounding box center [591, 18] width 90 height 13
type input "136261"
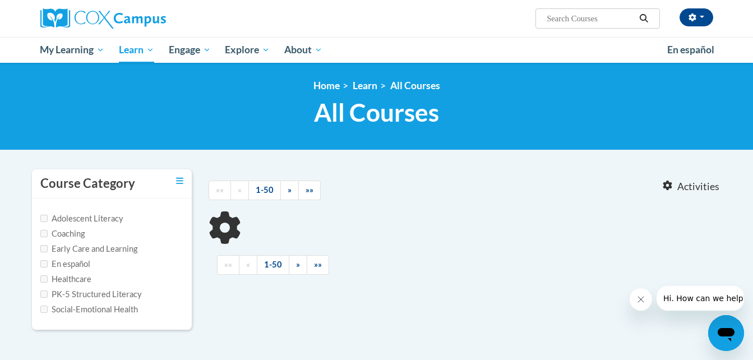
type input "136261"
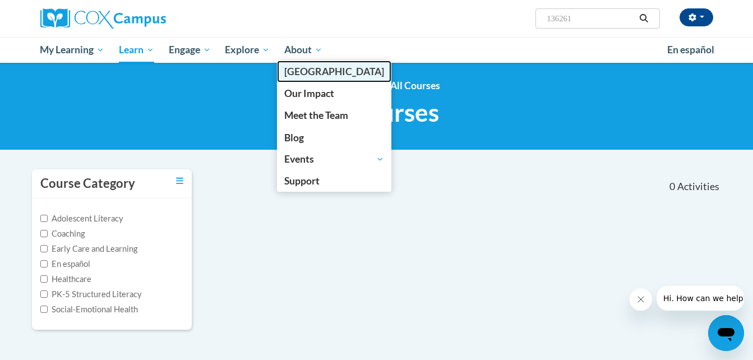
click at [314, 64] on link "[PERSON_NAME][GEOGRAPHIC_DATA]" at bounding box center [334, 72] width 114 height 22
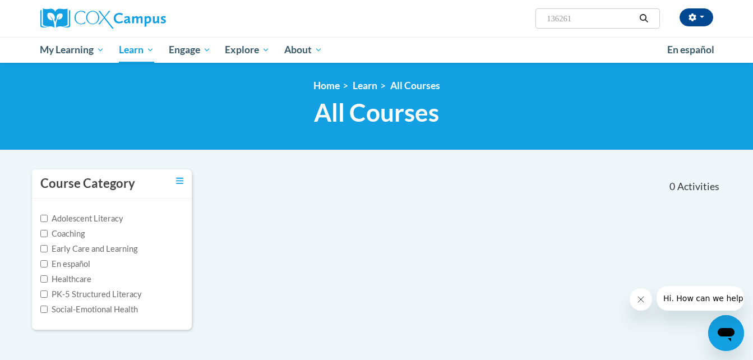
click at [73, 250] on label "Early Care and Learning" at bounding box center [88, 249] width 97 height 12
click at [48, 250] on input "Early Care and Learning" at bounding box center [43, 248] width 7 height 7
checkbox input "true"
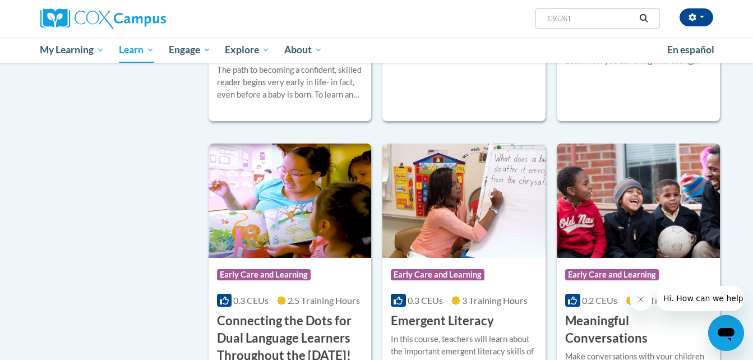
scroll to position [404, 0]
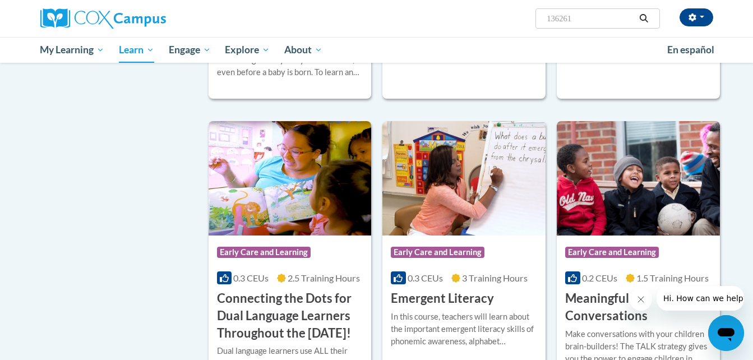
click at [565, 17] on input "136261" at bounding box center [591, 18] width 90 height 13
click at [565, 17] on input "Search..." at bounding box center [591, 18] width 90 height 13
click at [565, 13] on input "Search..." at bounding box center [591, 18] width 90 height 13
click at [626, 31] on div "Ifrah Mohamud (Eastern Daylight Time GMT-0400 ) My Profile Inbox My Transcripts…" at bounding box center [377, 18] width 707 height 37
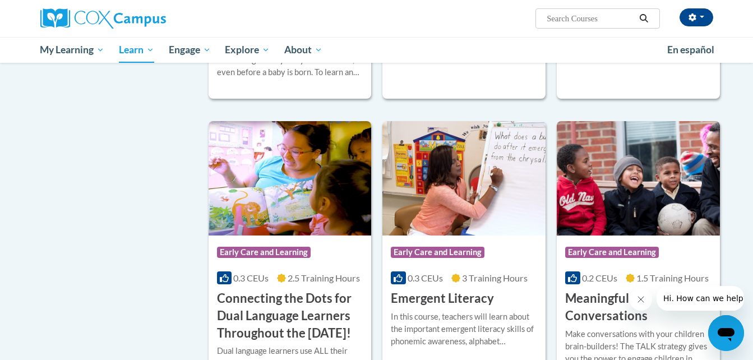
click at [586, 16] on input "Search..." at bounding box center [591, 18] width 90 height 13
type input "supporting dual language"
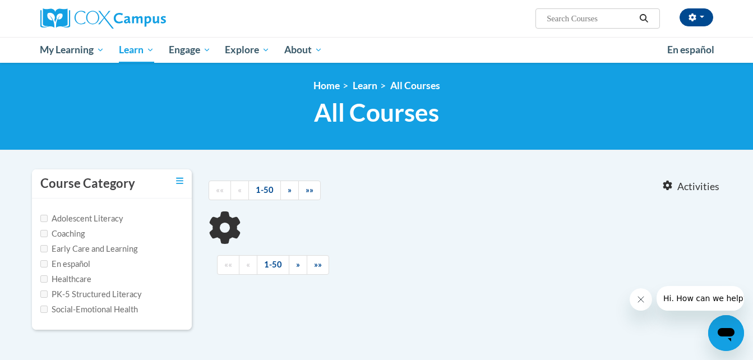
type input "supporting dual language"
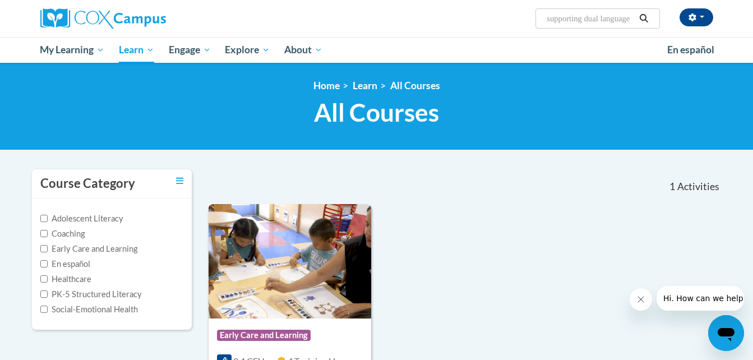
click at [501, 190] on div at bounding box center [487, 182] width 132 height 26
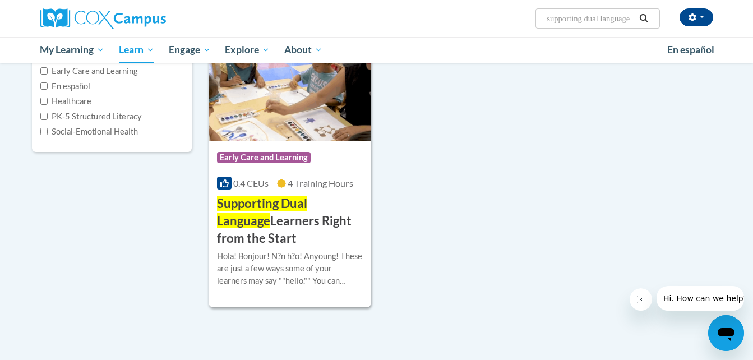
scroll to position [179, 0]
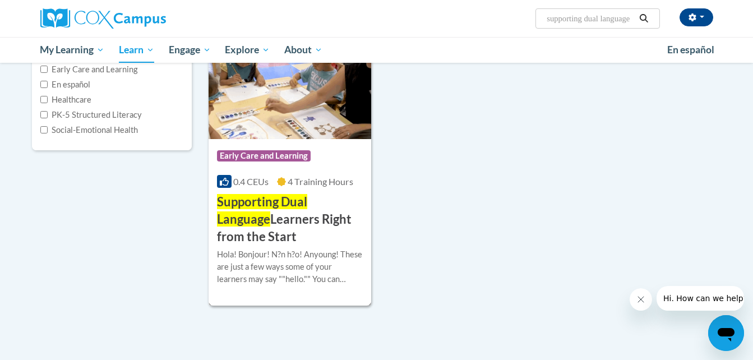
click at [293, 98] on img at bounding box center [290, 82] width 163 height 114
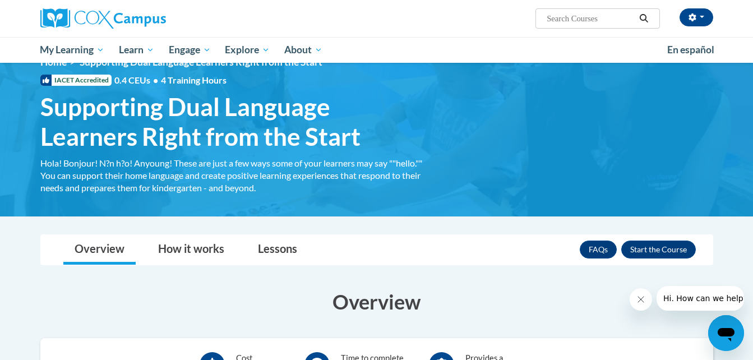
scroll to position [22, 0]
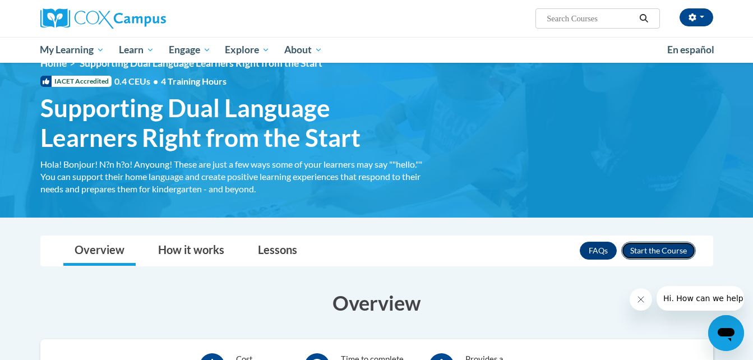
click at [658, 254] on button "Enroll" at bounding box center [658, 251] width 75 height 18
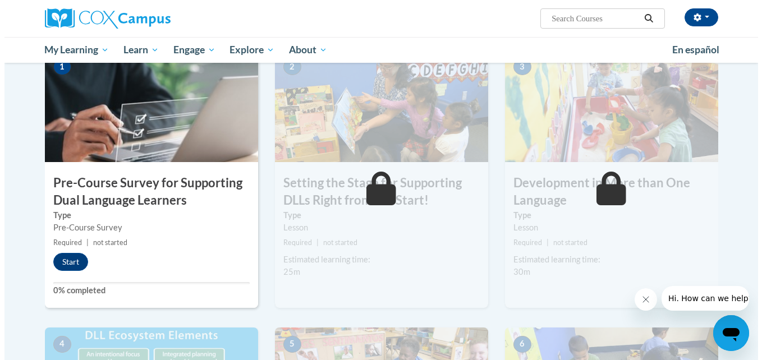
scroll to position [292, 0]
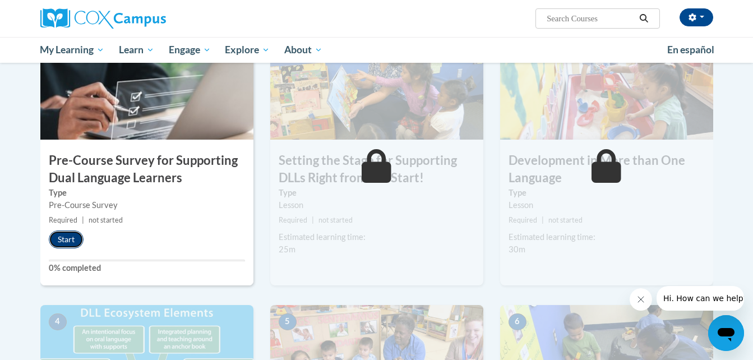
click at [69, 238] on button "Start" at bounding box center [66, 240] width 35 height 18
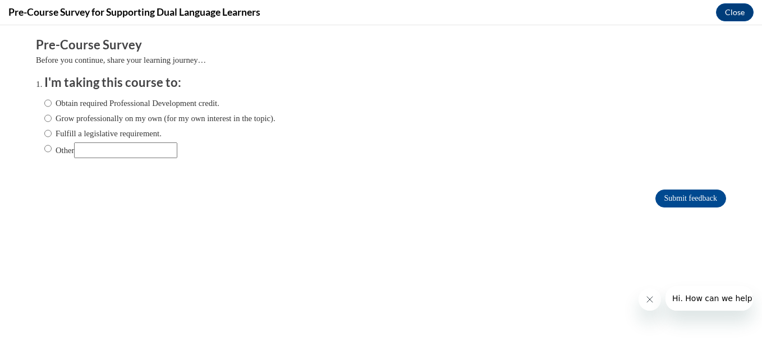
scroll to position [0, 0]
click at [193, 100] on label "Obtain required Professional Development credit." at bounding box center [131, 103] width 175 height 12
click at [52, 100] on input "Obtain required Professional Development credit." at bounding box center [47, 103] width 7 height 12
radio input "true"
click at [663, 197] on input "Submit feedback" at bounding box center [690, 199] width 71 height 18
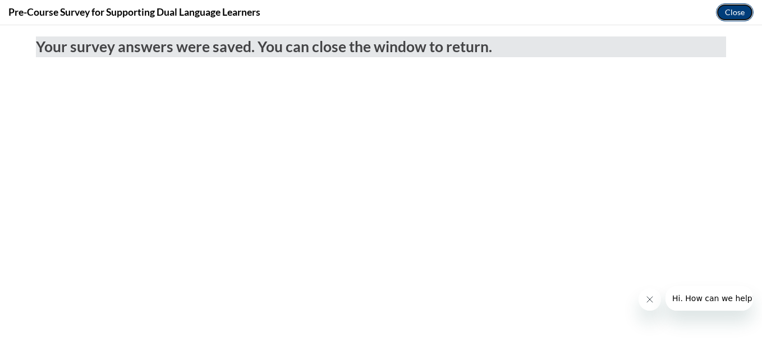
click at [734, 10] on button "Close" at bounding box center [735, 12] width 38 height 18
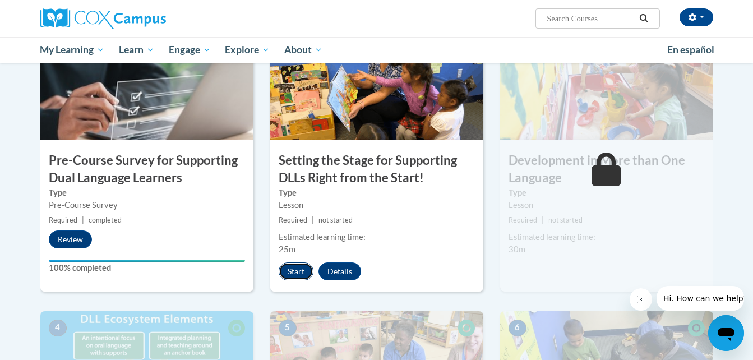
click at [297, 274] on button "Start" at bounding box center [296, 271] width 35 height 18
